Goal: Navigation & Orientation: Find specific page/section

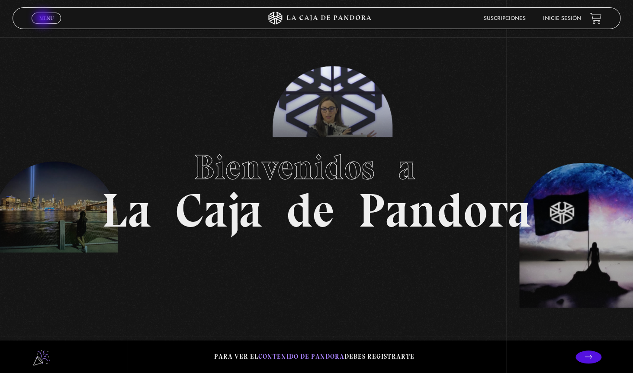
click at [44, 19] on span "Menu" at bounding box center [46, 18] width 14 height 5
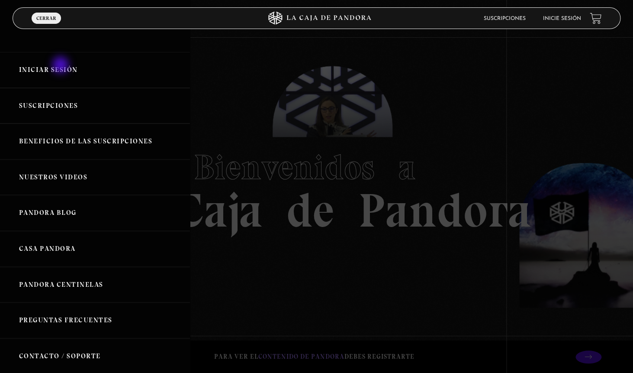
click at [61, 66] on link "Iniciar Sesión" at bounding box center [95, 70] width 190 height 36
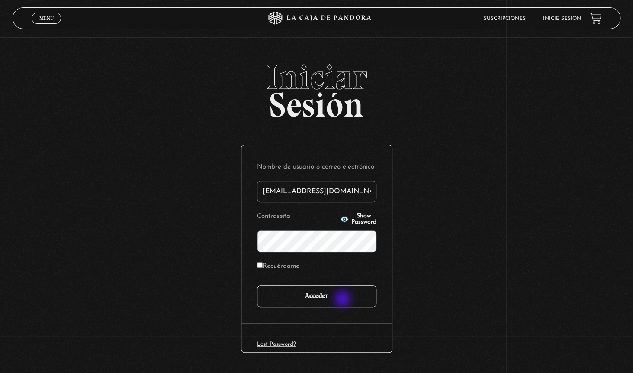
type input "fedebarquero@protonmail.com"
click at [344, 299] on input "Acceder" at bounding box center [316, 296] width 119 height 22
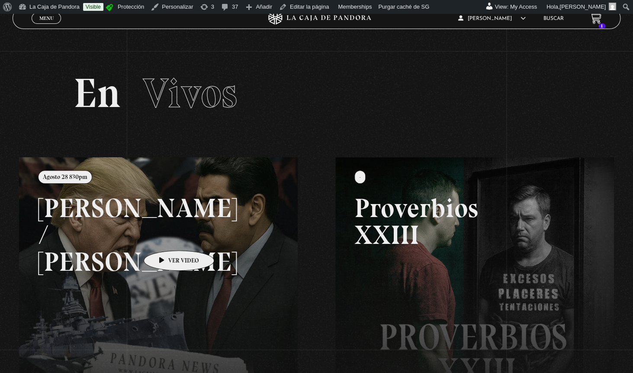
click at [165, 237] on link at bounding box center [335, 343] width 633 height 373
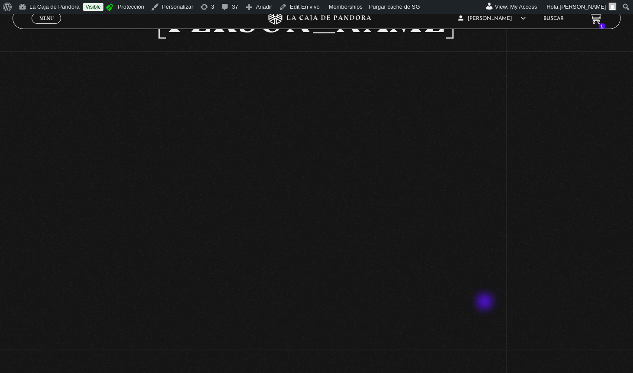
scroll to position [185, 0]
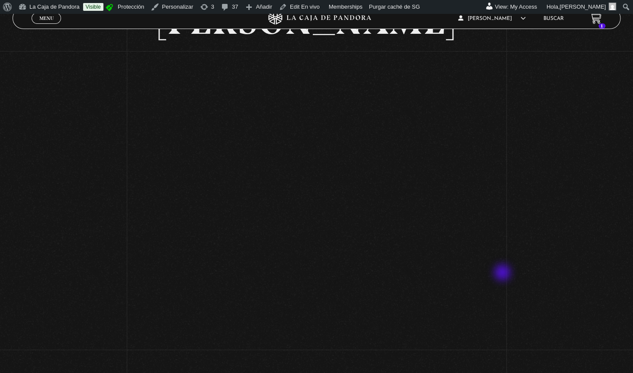
click at [503, 273] on div "Volver Agosto 28 830pm Trump / Maduro" at bounding box center [316, 165] width 633 height 598
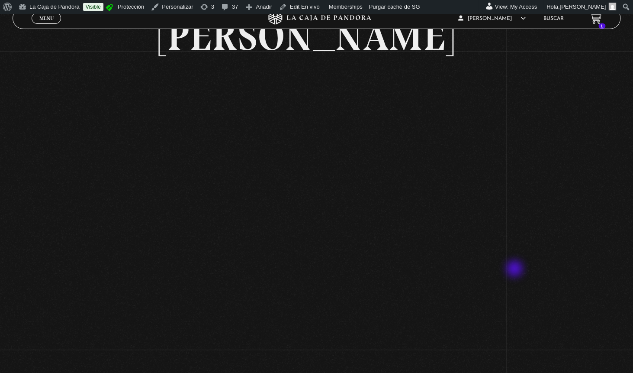
scroll to position [170, 0]
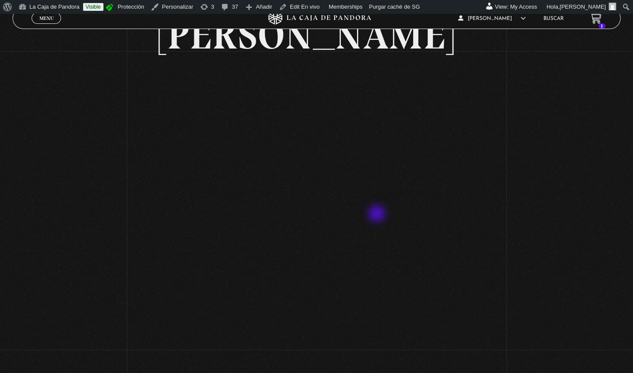
drag, startPoint x: 424, startPoint y: 214, endPoint x: 337, endPoint y: 197, distance: 89.1
click at [337, 197] on div "Volver Agosto 28 830pm Trump / Maduro" at bounding box center [316, 180] width 633 height 598
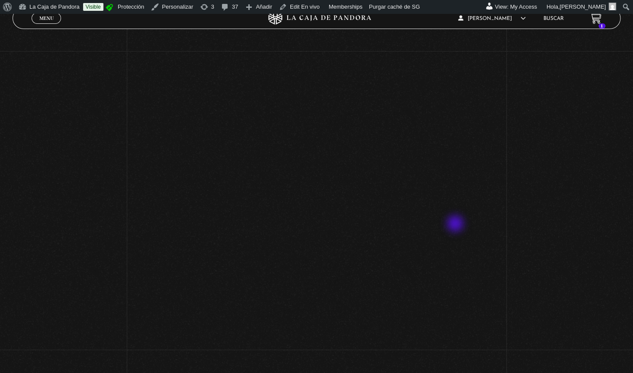
scroll to position [258, 0]
click at [505, 225] on div "Volver Agosto 28 830pm Trump / Maduro" at bounding box center [316, 92] width 633 height 598
